Goal: Information Seeking & Learning: Learn about a topic

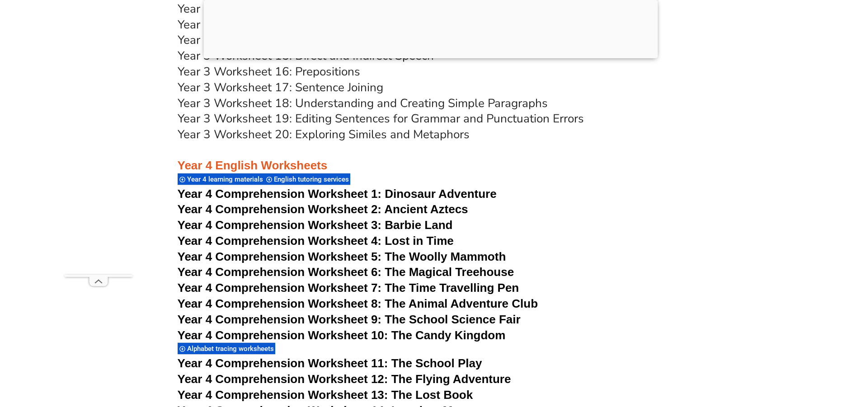
scroll to position [3638, 0]
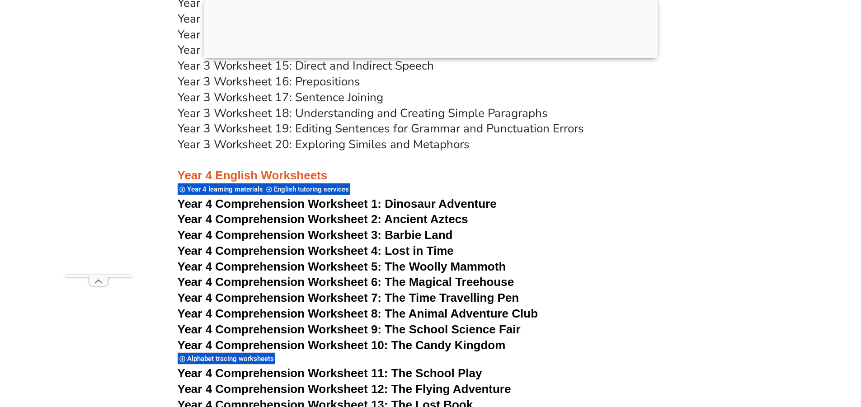
click at [238, 218] on span "Year 4 Comprehension Worksheet 2: Ancient Aztecs" at bounding box center [323, 219] width 291 height 14
click at [351, 251] on span "Year 4 Comprehension Worksheet 4: Lost in Time" at bounding box center [316, 251] width 276 height 14
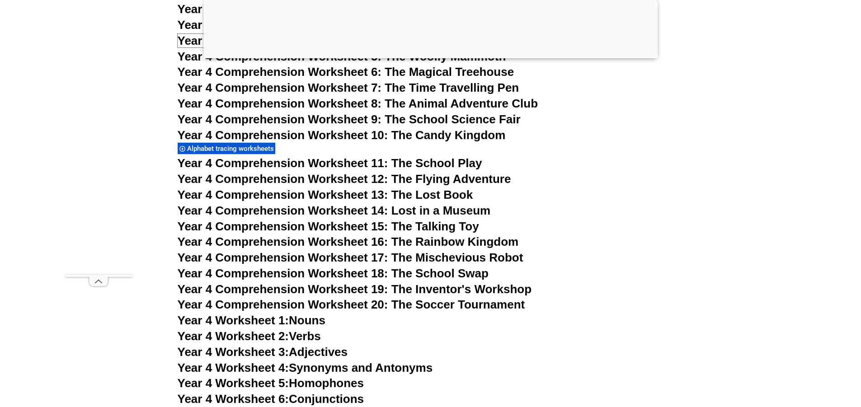
scroll to position [3864, 0]
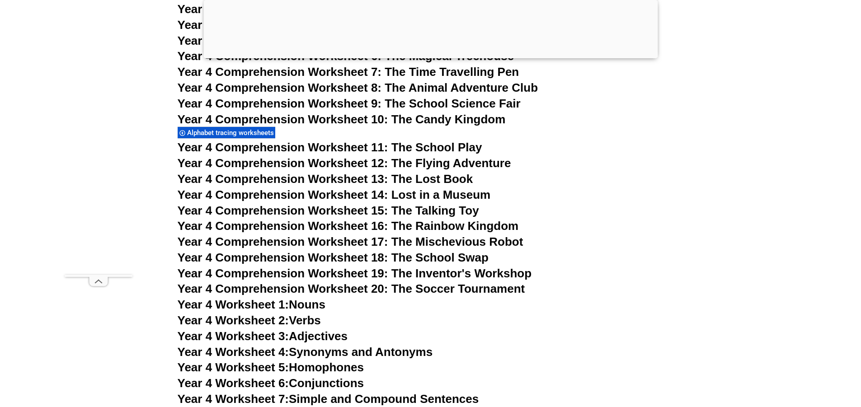
click at [386, 241] on span "Year 4 Comprehension Worksheet 17: The Mischevious Robot" at bounding box center [351, 242] width 346 height 14
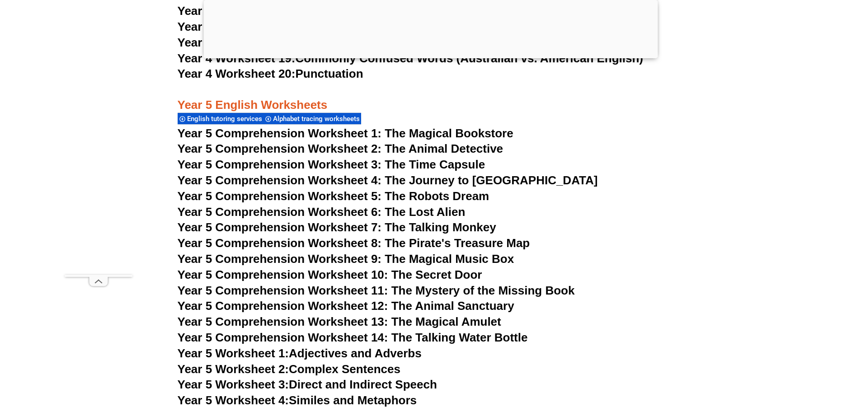
scroll to position [4406, 0]
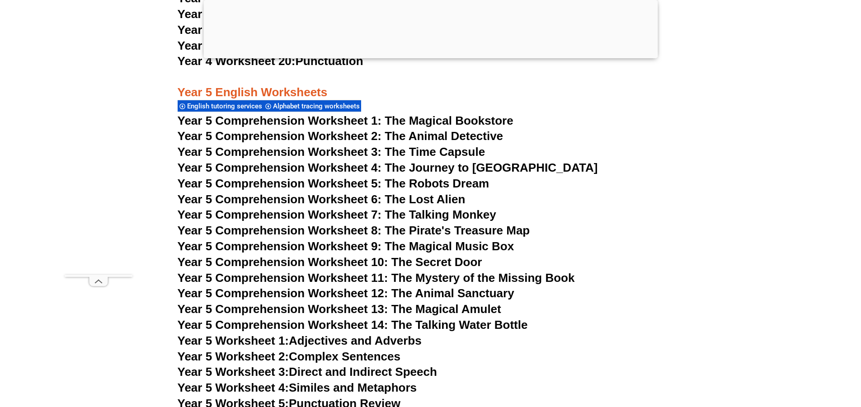
click at [340, 151] on span "Year 5 Comprehension Worksheet 3: The Time Capsule" at bounding box center [332, 152] width 308 height 14
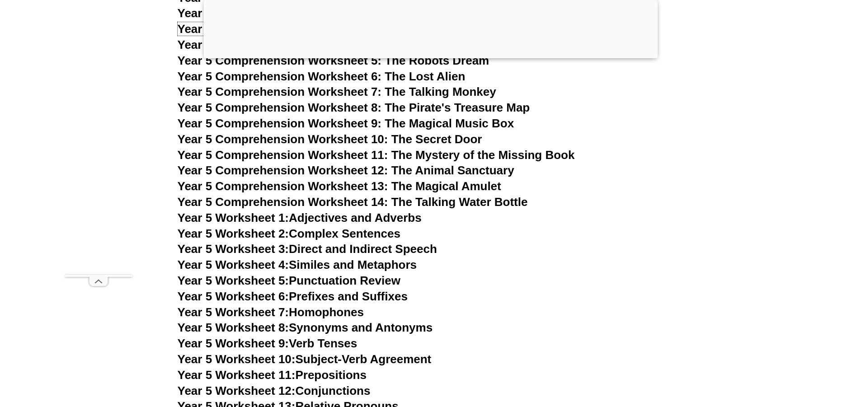
scroll to position [4541, 0]
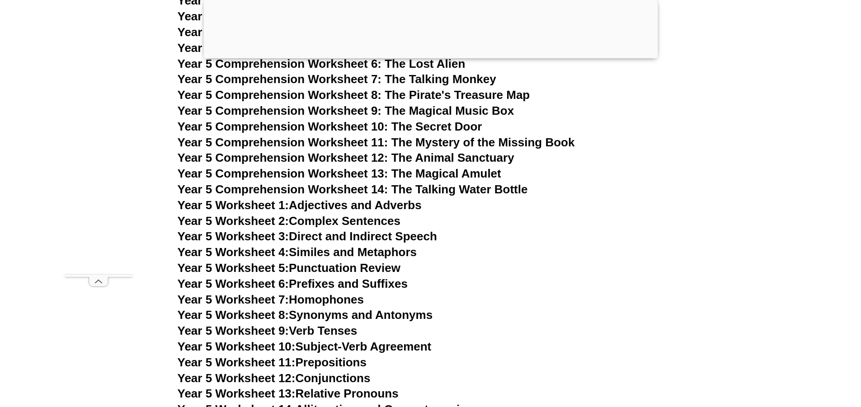
click at [365, 253] on link "Year 5 Worksheet 4: Similes and Metaphors" at bounding box center [297, 252] width 239 height 14
click at [321, 124] on span "Year 5 Comprehension Worksheet 10: The Secret Door" at bounding box center [330, 127] width 305 height 14
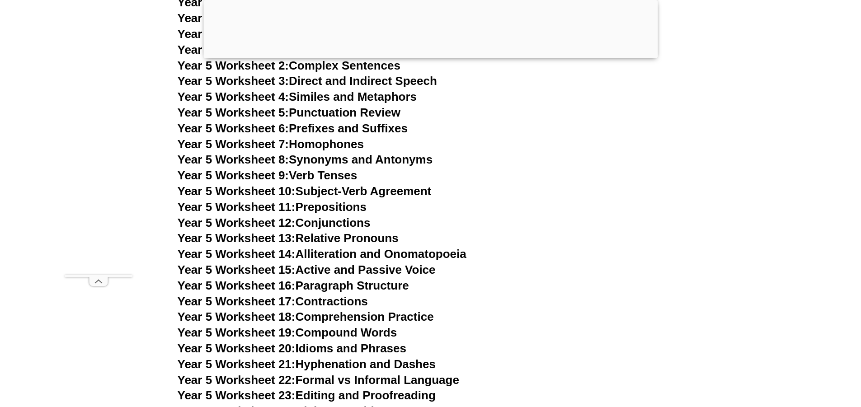
scroll to position [4632, 0]
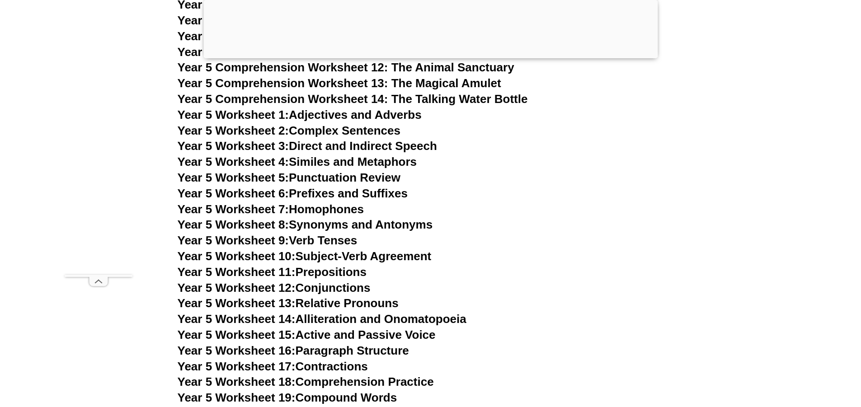
click at [347, 115] on link "Year 5 Worksheet 1: Adjectives and Adverbs" at bounding box center [300, 115] width 244 height 14
click at [265, 350] on span "Year 5 Worksheet 16:" at bounding box center [237, 351] width 118 height 14
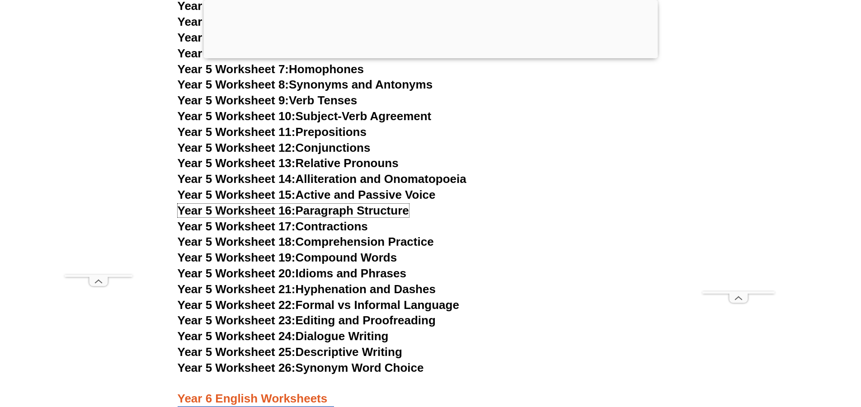
scroll to position [4858, 0]
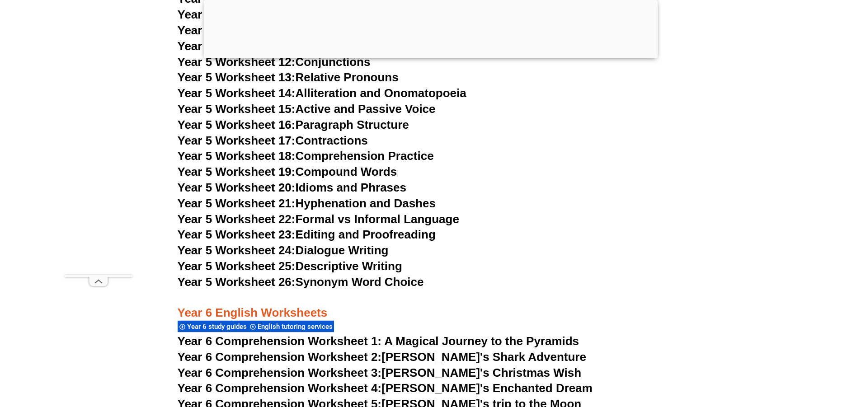
click at [270, 266] on span "Year 5 Worksheet 25:" at bounding box center [237, 266] width 118 height 14
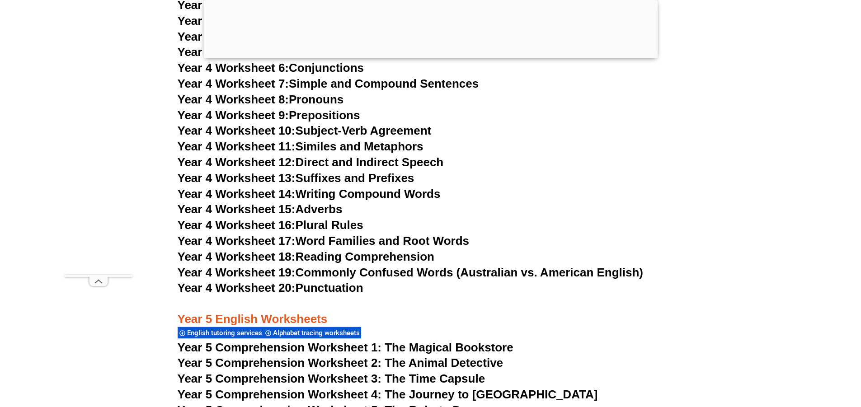
scroll to position [4180, 0]
click at [325, 286] on link "Year 4 Worksheet 20: Punctuation" at bounding box center [271, 287] width 186 height 14
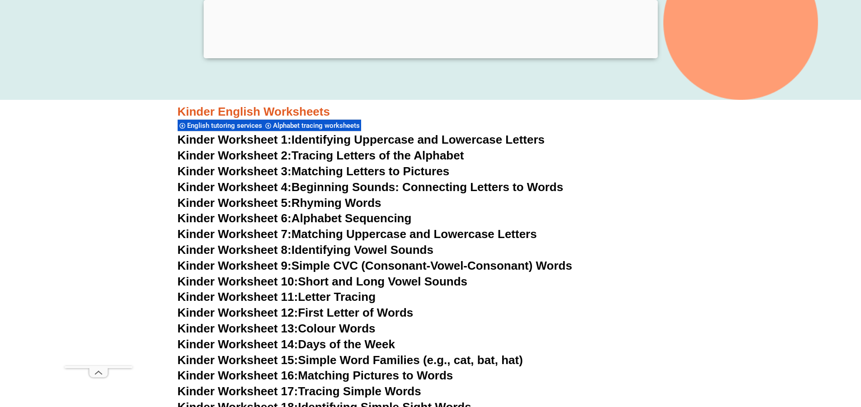
scroll to position [386, 0]
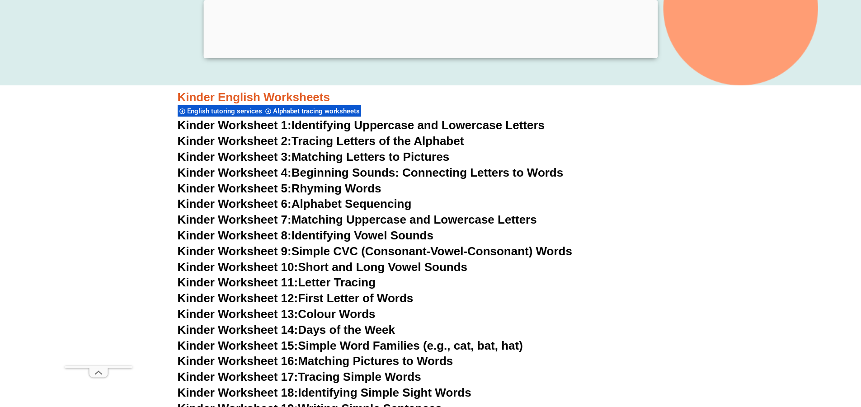
click at [388, 138] on link "Kinder Worksheet 2: Tracing Letters of the Alphabet" at bounding box center [321, 141] width 286 height 14
click at [365, 156] on link "Kinder Worksheet 3: Matching Letters to Pictures" at bounding box center [314, 157] width 272 height 14
click at [359, 125] on link "Kinder Worksheet 1: Identifying Uppercase and Lowercase Letters" at bounding box center [361, 125] width 367 height 14
click at [371, 204] on link "Kinder Worksheet 6: Alphabet Sequencing" at bounding box center [295, 204] width 234 height 14
click at [345, 281] on link "Kinder Worksheet 11: Letter Tracing" at bounding box center [277, 283] width 198 height 14
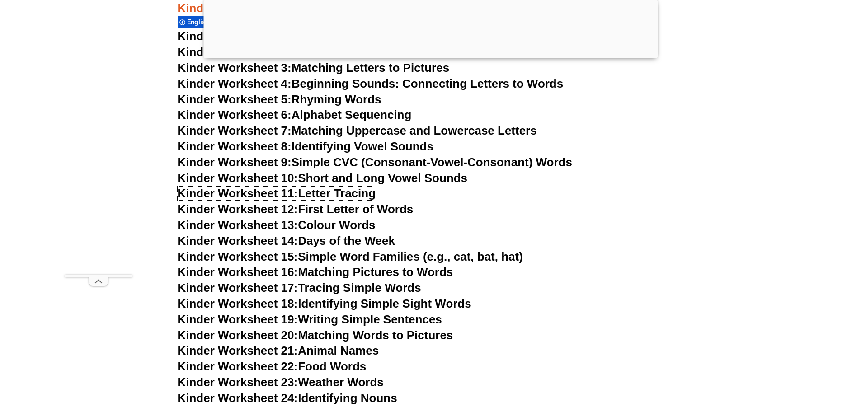
scroll to position [477, 0]
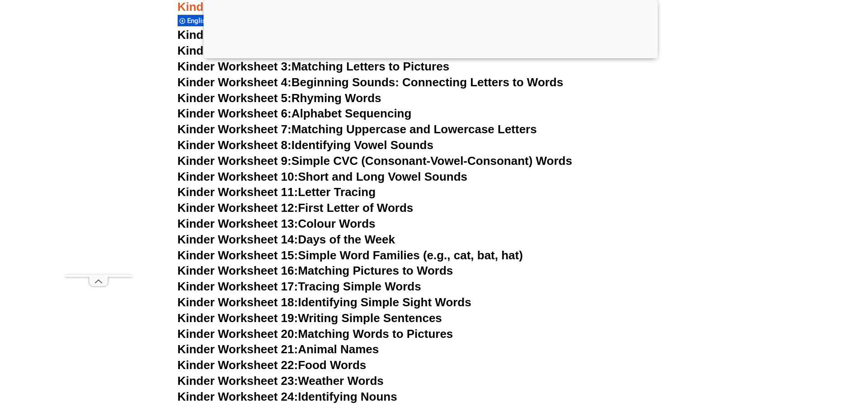
click at [336, 235] on link "Kinder Worksheet 14: Days of the Week" at bounding box center [286, 240] width 217 height 14
click at [349, 270] on link "Kinder Worksheet 16: Matching Pictures to Words" at bounding box center [316, 271] width 276 height 14
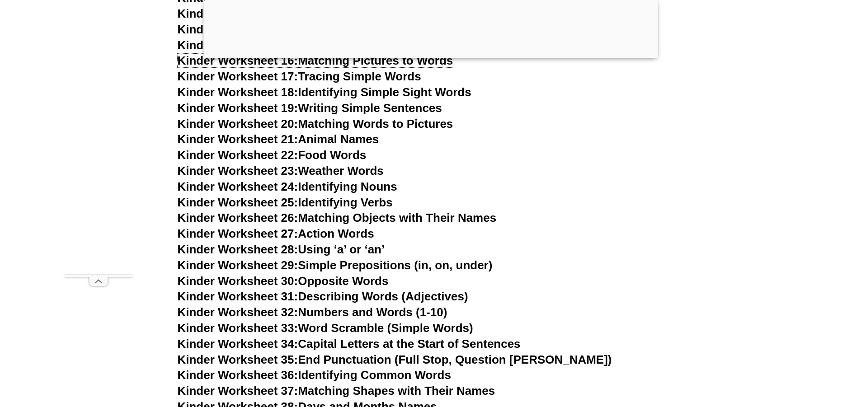
scroll to position [703, 0]
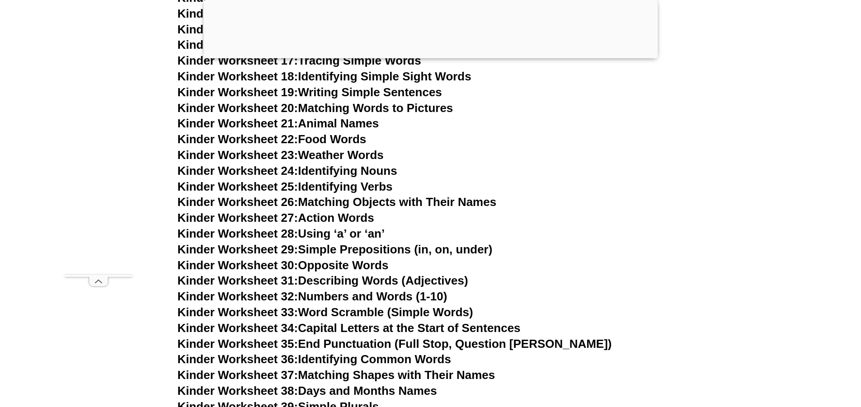
click at [351, 295] on link "Kinder Worksheet 32: Numbers and Words (1-10)" at bounding box center [313, 297] width 270 height 14
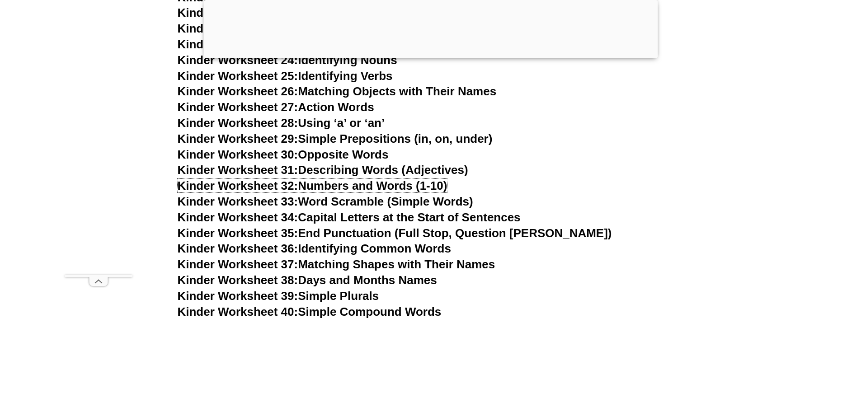
scroll to position [838, 0]
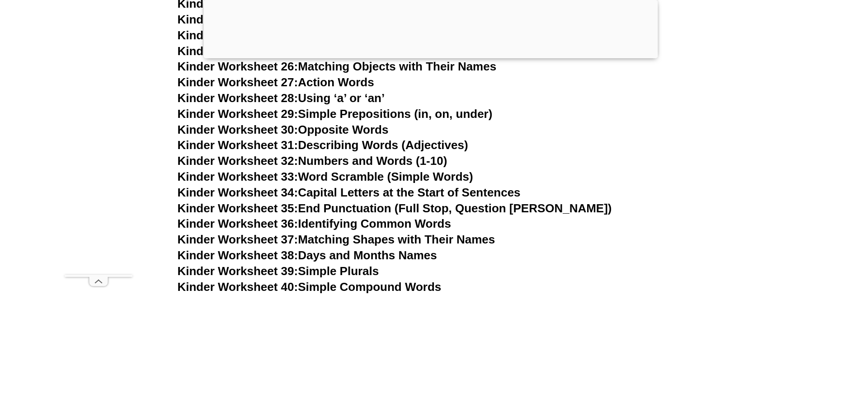
click at [372, 255] on link "Kinder Worksheet 38: Days and Months Names" at bounding box center [307, 256] width 259 height 14
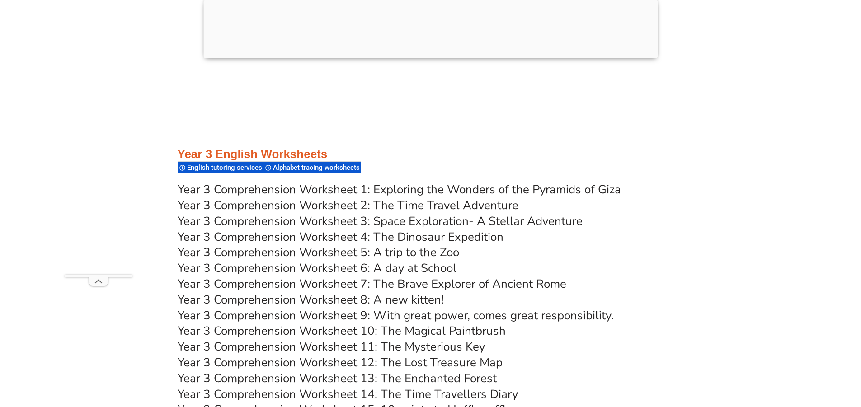
scroll to position [3007, 0]
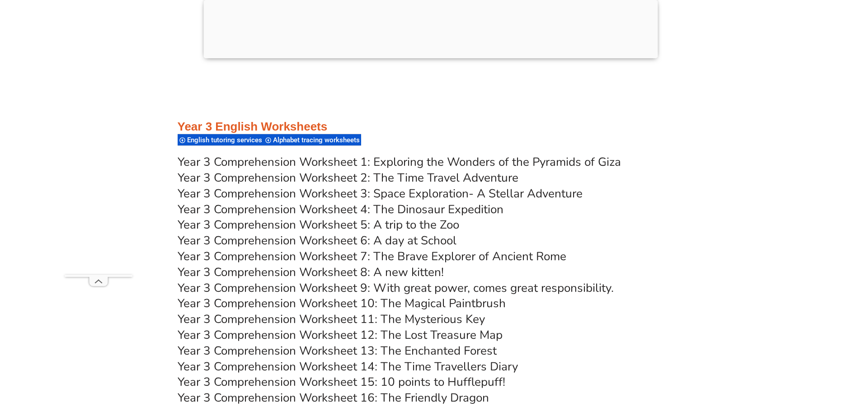
click at [438, 159] on link "Year 3 Comprehension Worksheet 1: Exploring the Wonders of the Pyramids of Giza" at bounding box center [399, 162] width 443 height 16
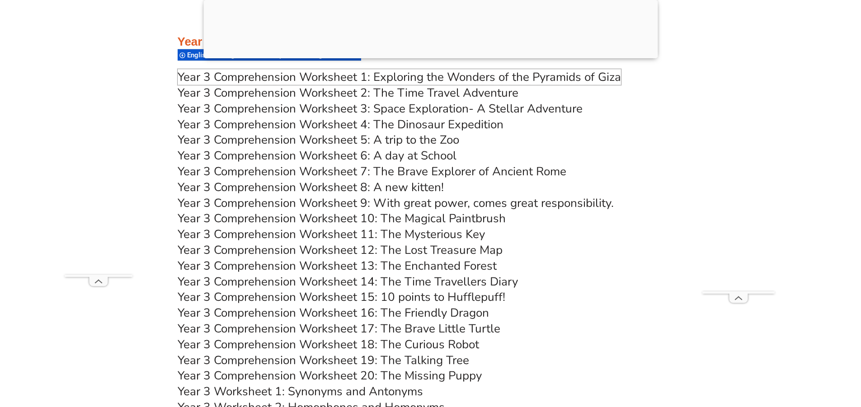
scroll to position [3097, 0]
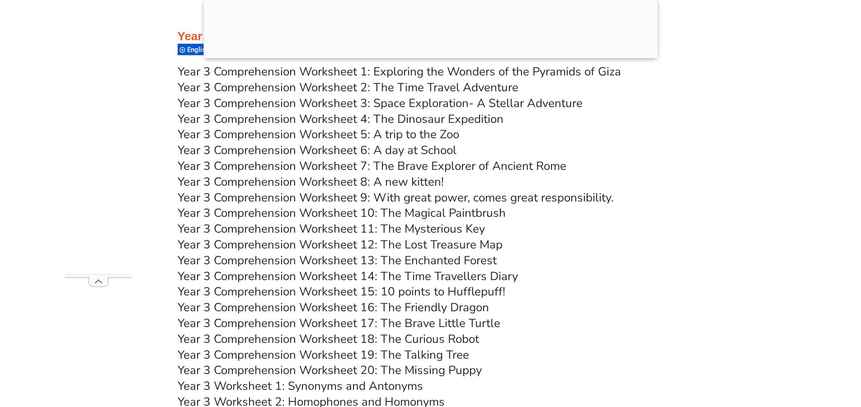
click at [368, 117] on link "Year 3 Comprehension Worksheet 4: The Dinosaur Expedition" at bounding box center [341, 119] width 326 height 16
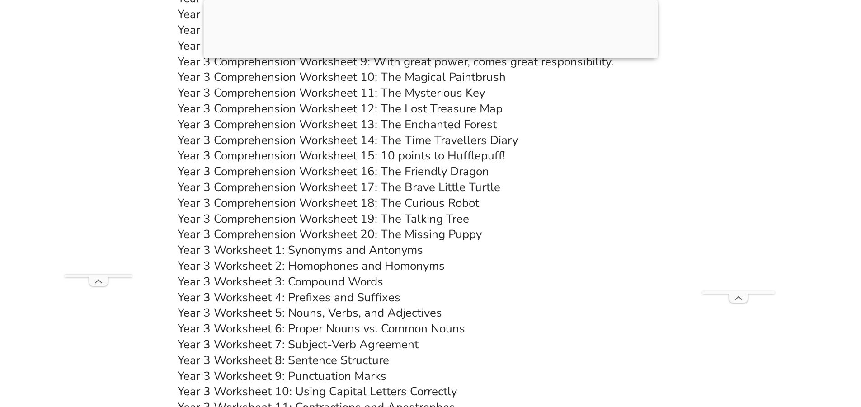
scroll to position [3233, 0]
click at [398, 110] on link "Year 3 Comprehension Worksheet 12: The Lost Treasure Map" at bounding box center [340, 109] width 325 height 16
